Goal: Transaction & Acquisition: Purchase product/service

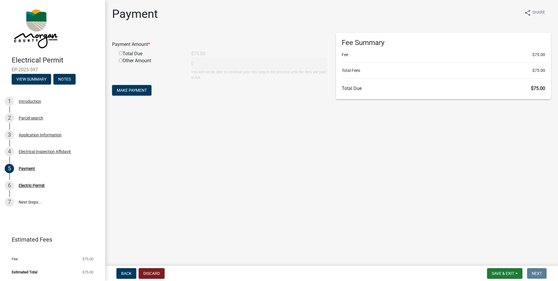
click at [122, 51] on div "Total Due" at bounding box center [150, 53] width 72 height 7
click at [120, 53] on input "radio" at bounding box center [121, 53] width 4 height 4
radio input "true"
type input "75"
click at [141, 92] on span "Make Payment" at bounding box center [132, 90] width 30 height 5
